Goal: Book appointment/travel/reservation

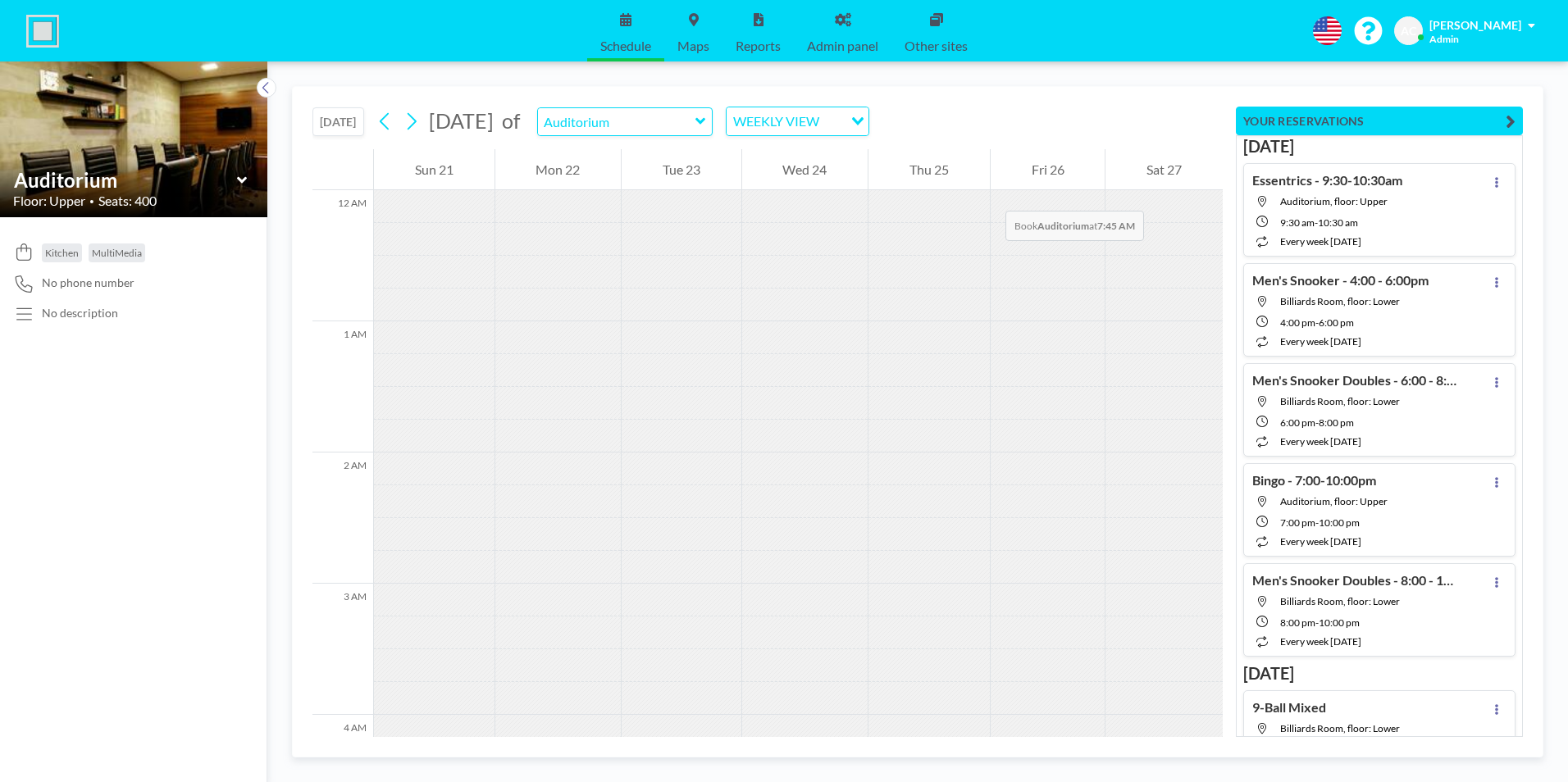
scroll to position [1017, 0]
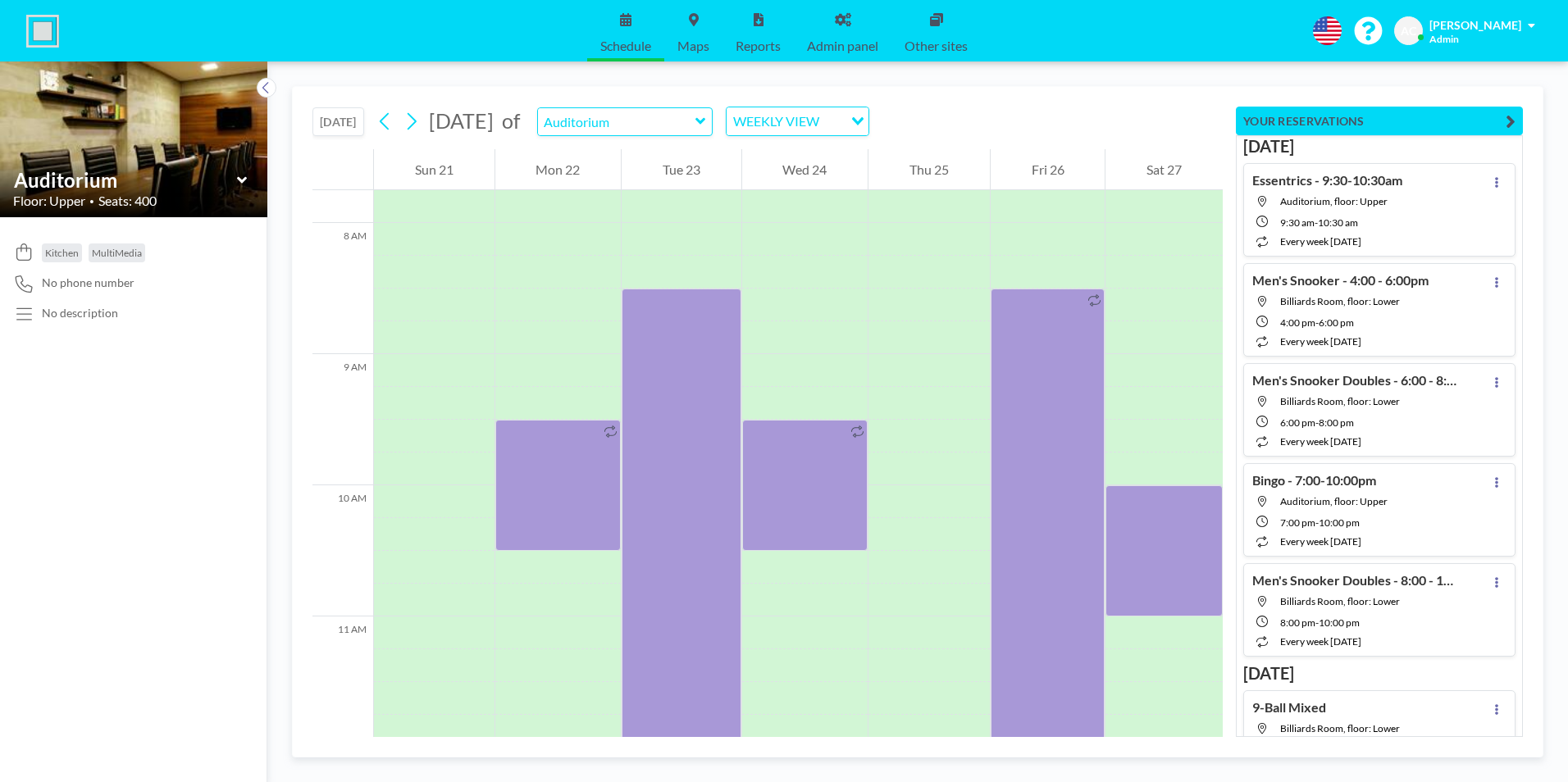
click at [342, 123] on button "[DATE]" at bounding box center [337, 122] width 51 height 29
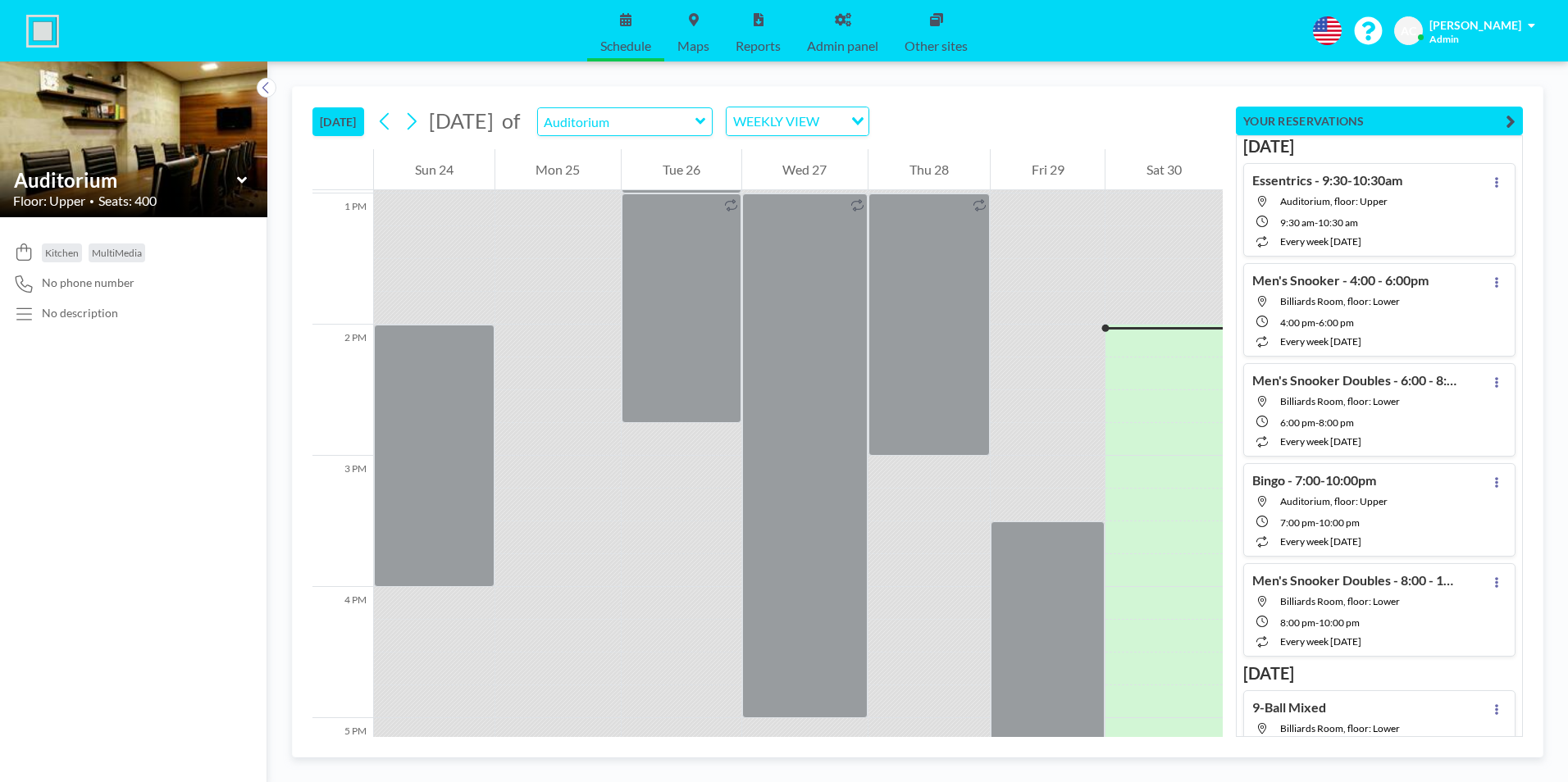
scroll to position [1804, 0]
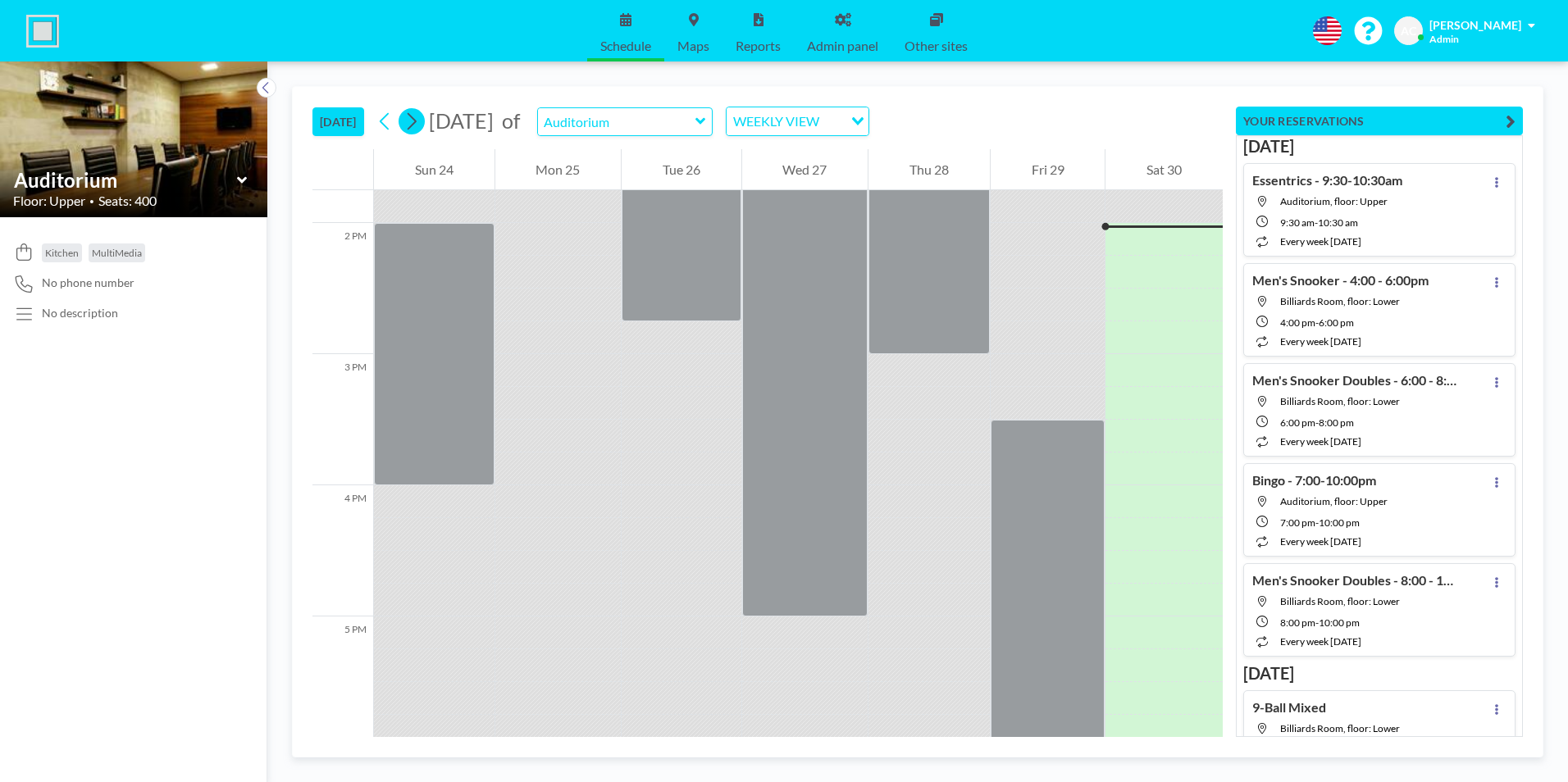
click at [417, 122] on icon at bounding box center [411, 121] width 15 height 24
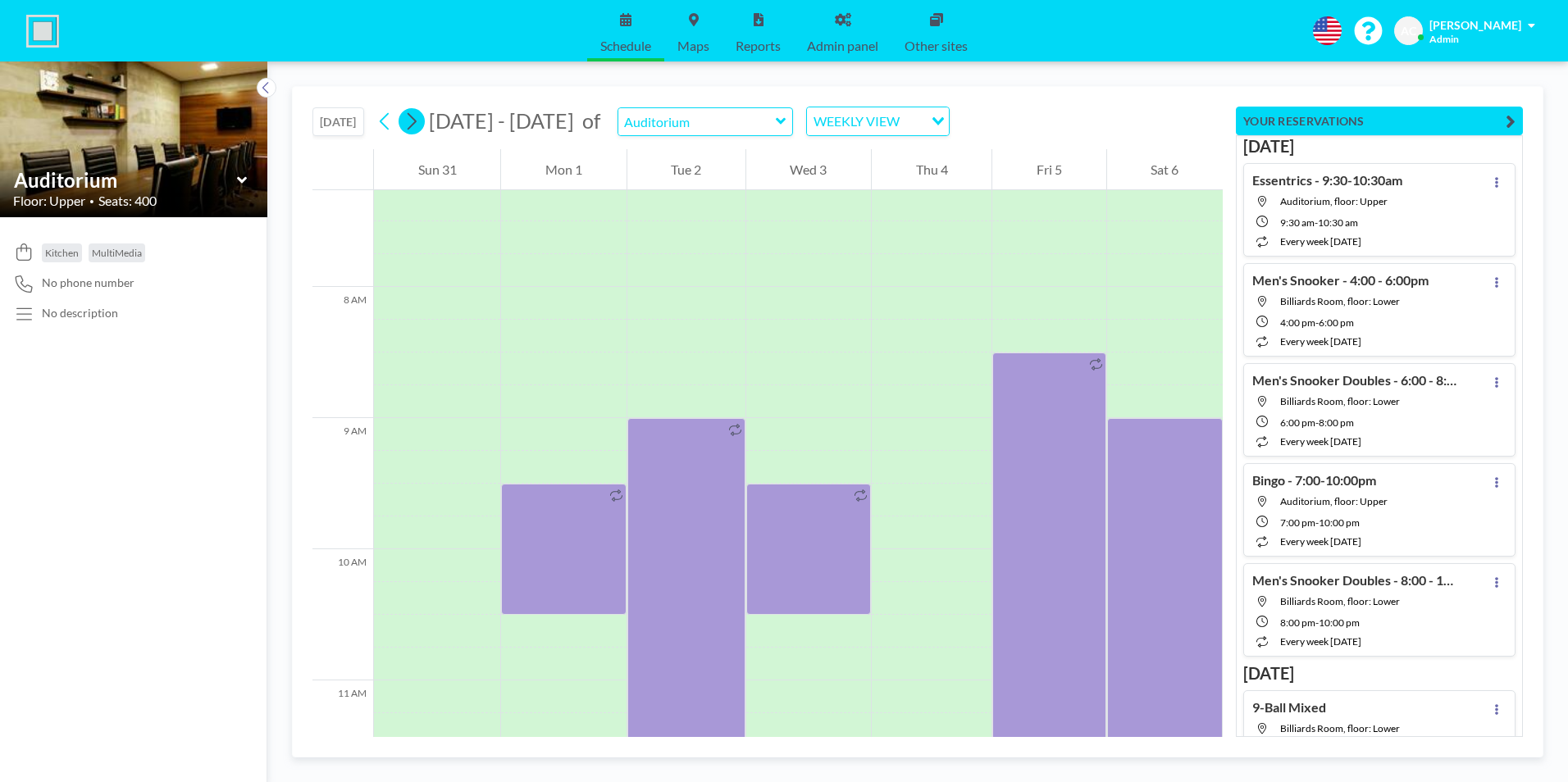
scroll to position [1017, 0]
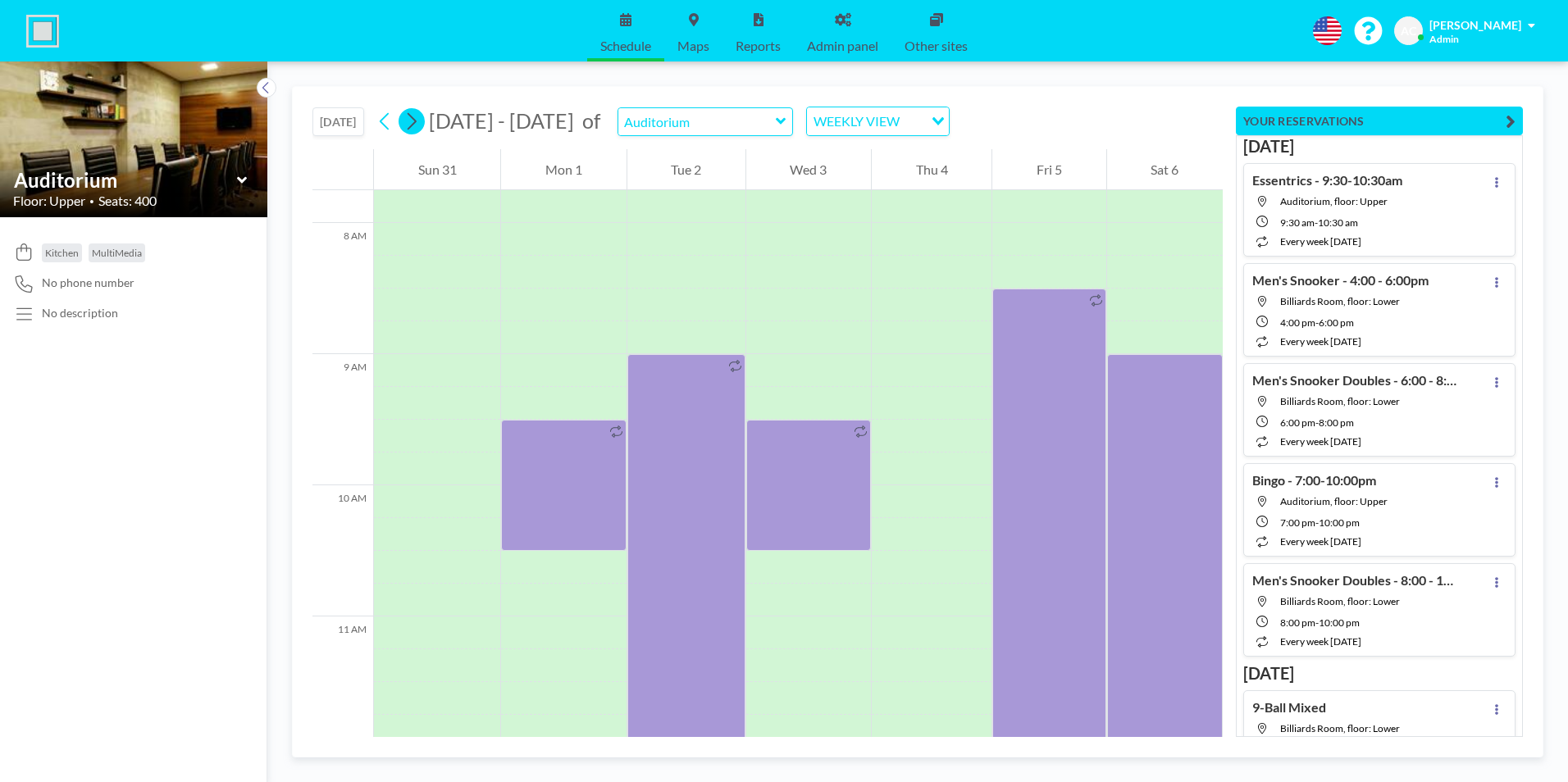
click at [418, 121] on icon at bounding box center [411, 121] width 15 height 24
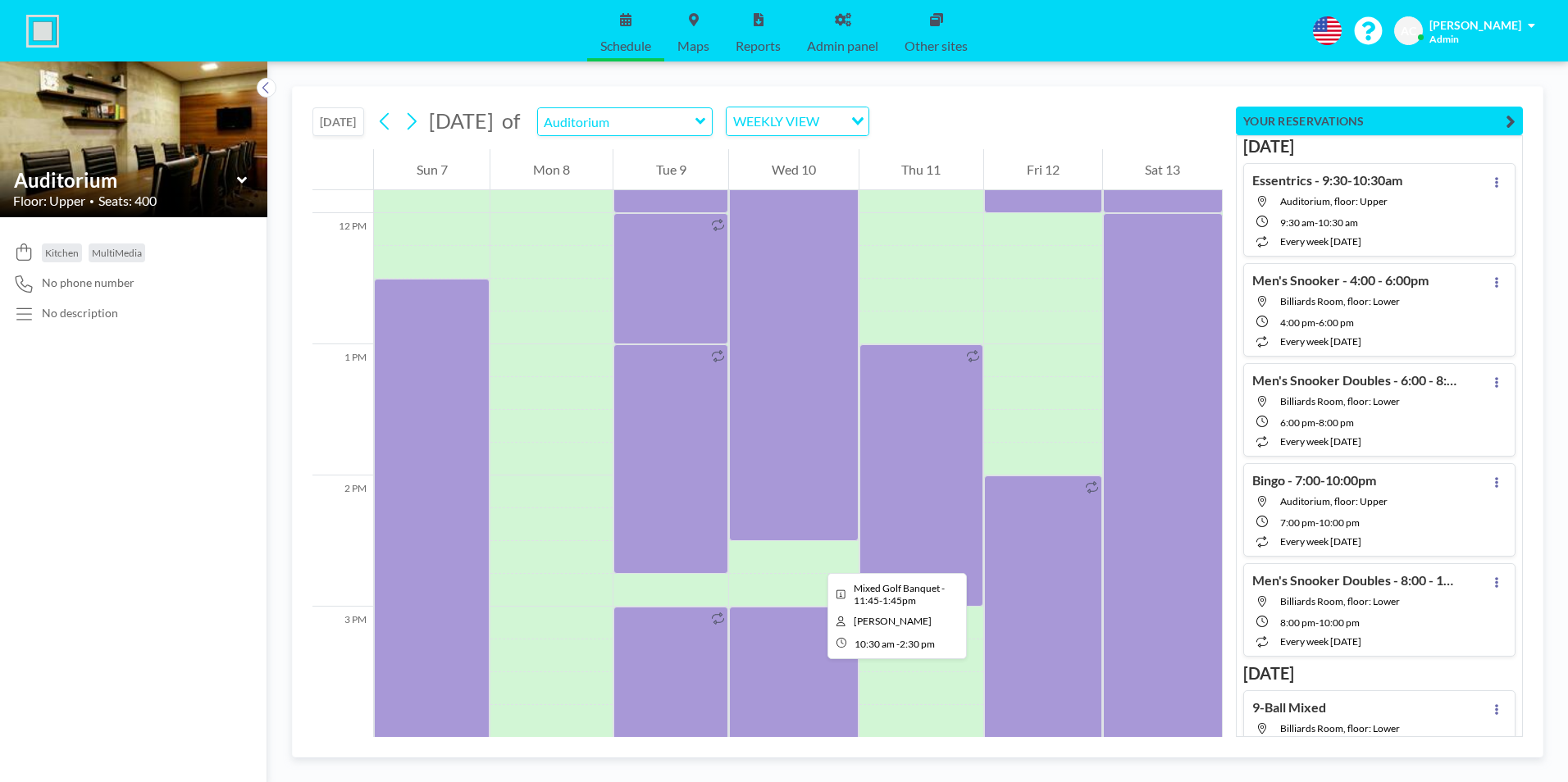
scroll to position [1672, 0]
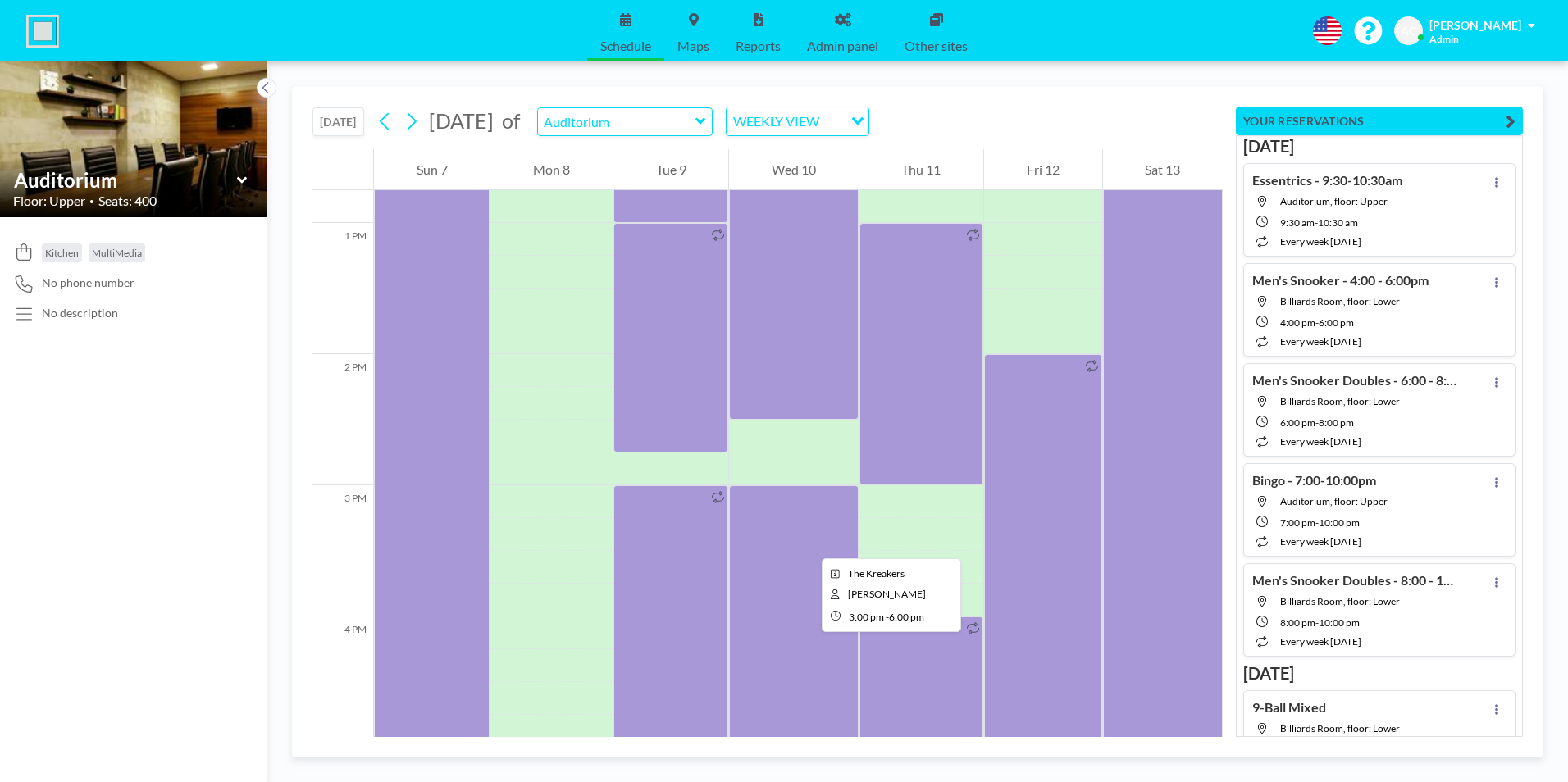
click at [807, 543] on div at bounding box center [793, 681] width 129 height 393
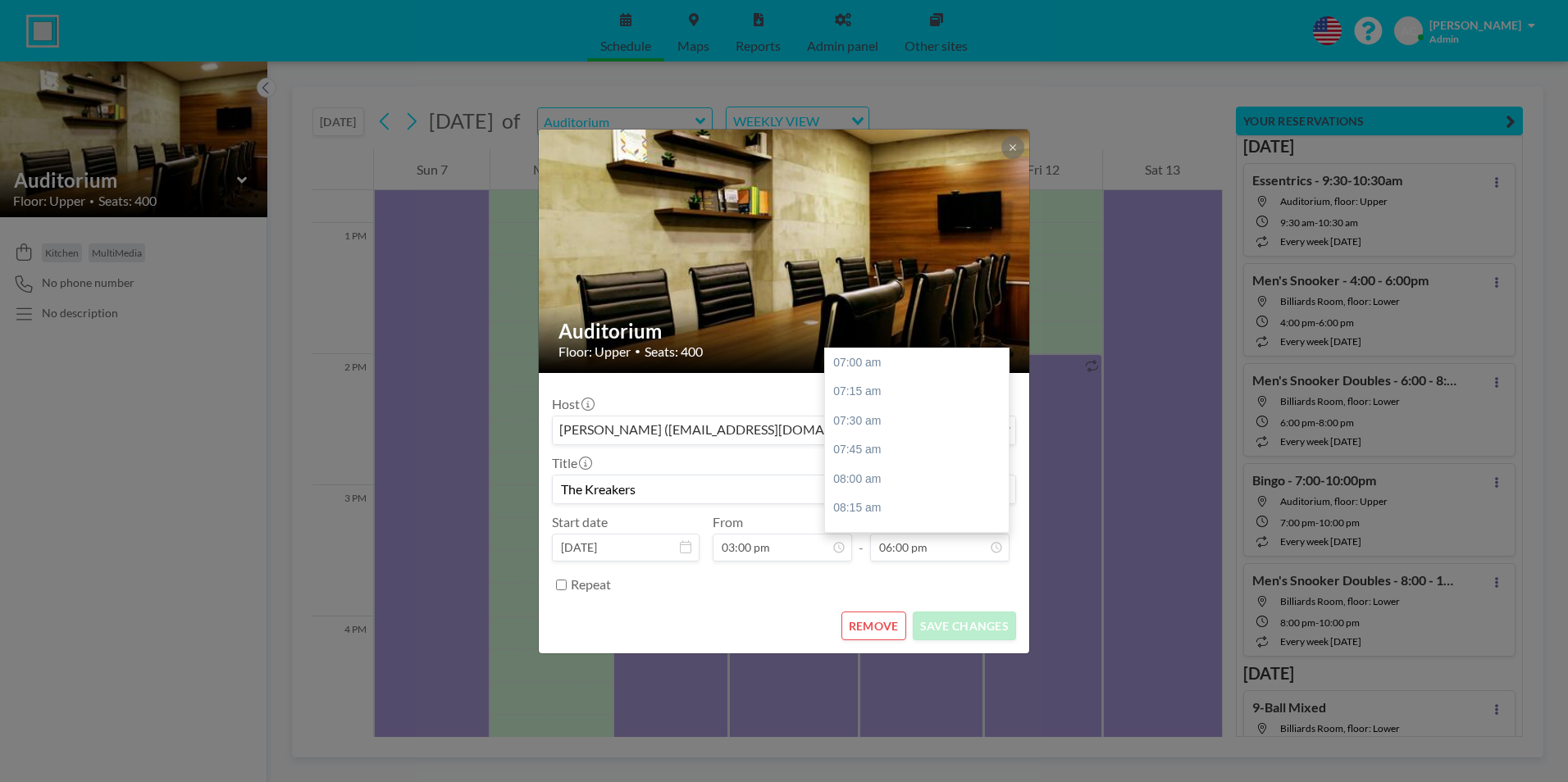
scroll to position [1284, 0]
click at [661, 492] on input "The Kreakers" at bounding box center [784, 489] width 462 height 28
click at [912, 550] on input "06:00 pm" at bounding box center [940, 547] width 139 height 28
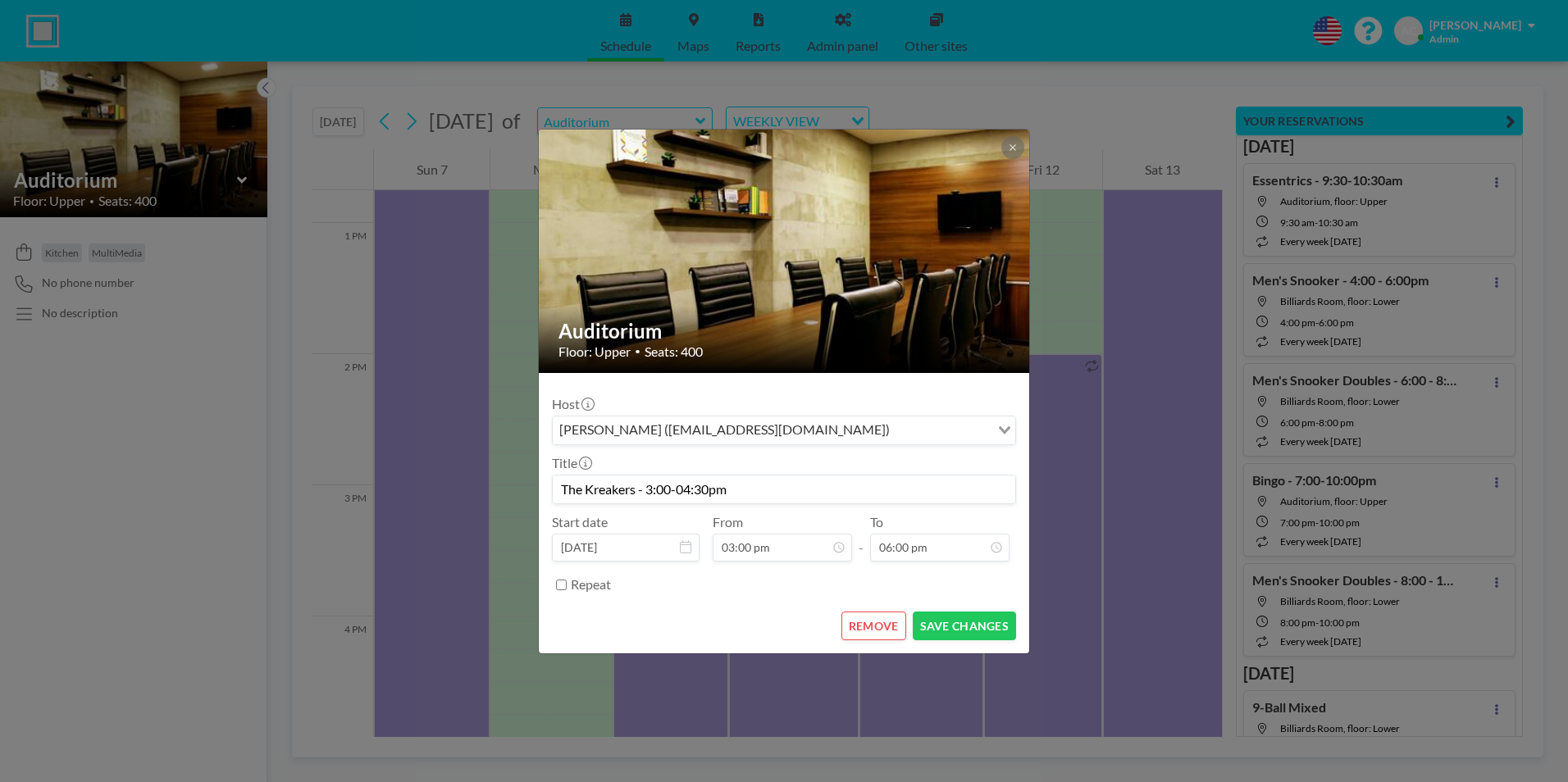
drag, startPoint x: 703, startPoint y: 489, endPoint x: 685, endPoint y: 492, distance: 18.2
click at [685, 492] on input "The Kreakers - 3:00-04:30pm" at bounding box center [784, 489] width 462 height 28
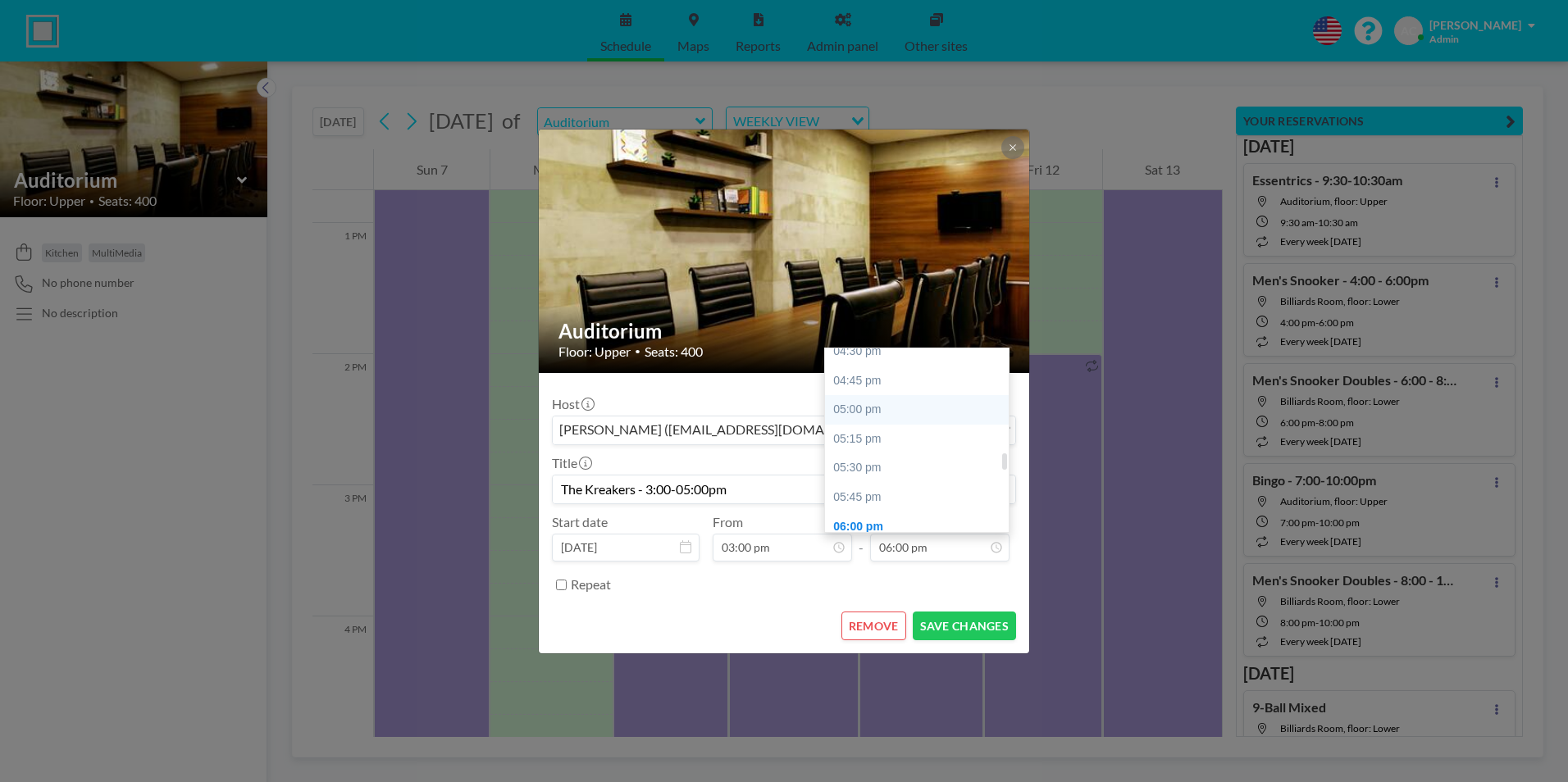
type input "The Kreakers - 3:00-05:00pm"
click at [900, 408] on div "05:00 pm" at bounding box center [920, 410] width 191 height 30
type input "05:00 pm"
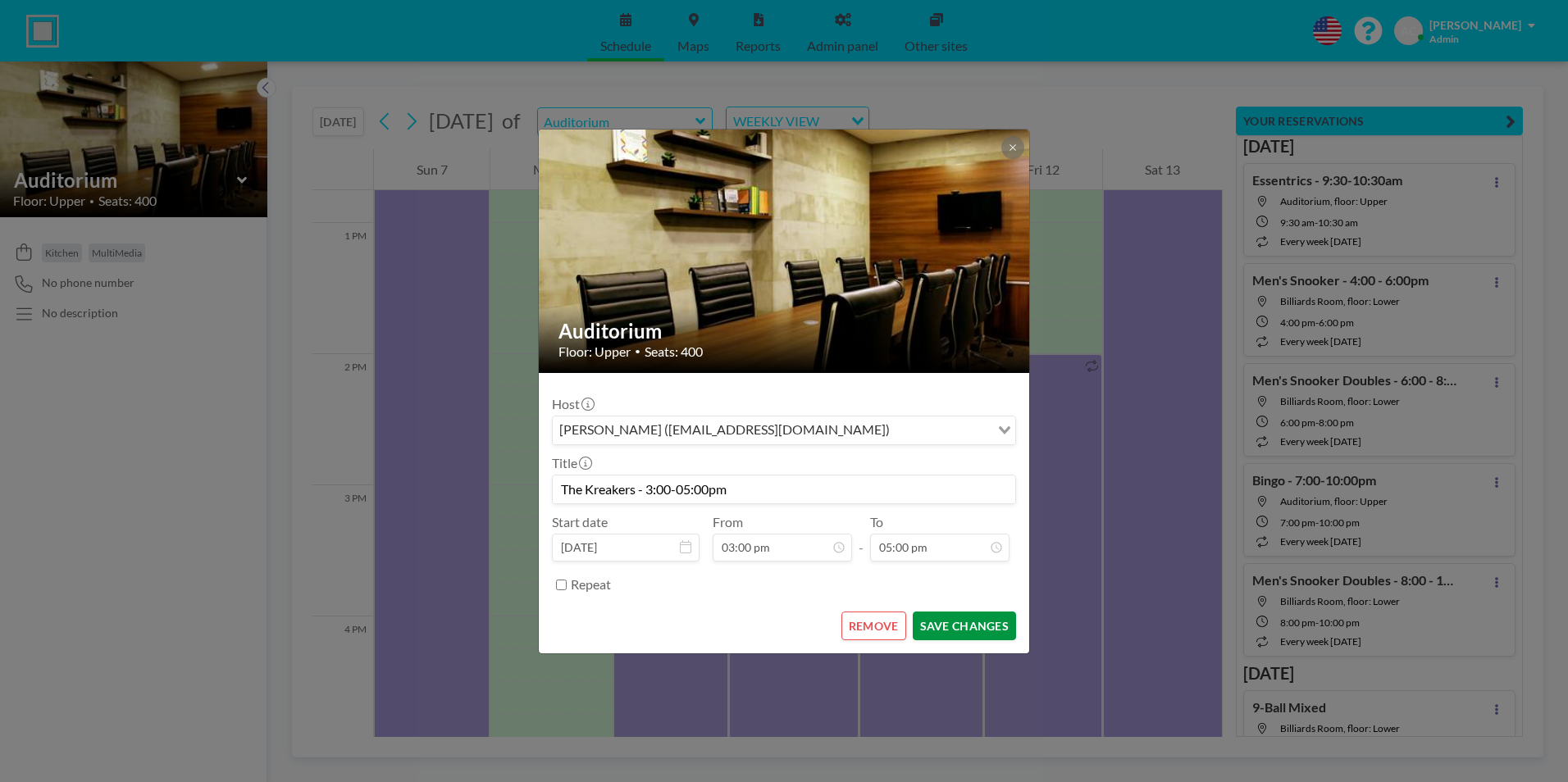
scroll to position [1168, 0]
click at [962, 629] on button "SAVE CHANGES" at bounding box center [964, 626] width 103 height 29
